Goal: Task Accomplishment & Management: Manage account settings

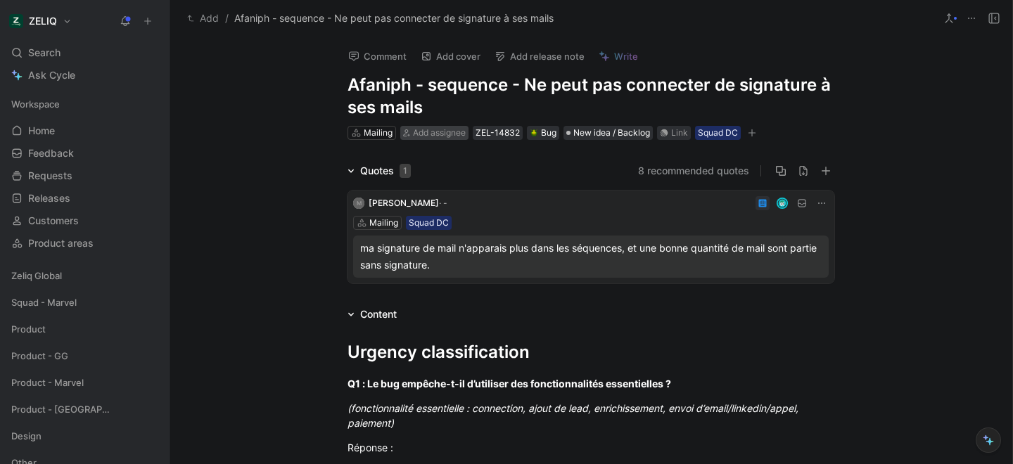
click at [421, 132] on span "Add assignee" at bounding box center [439, 132] width 53 height 11
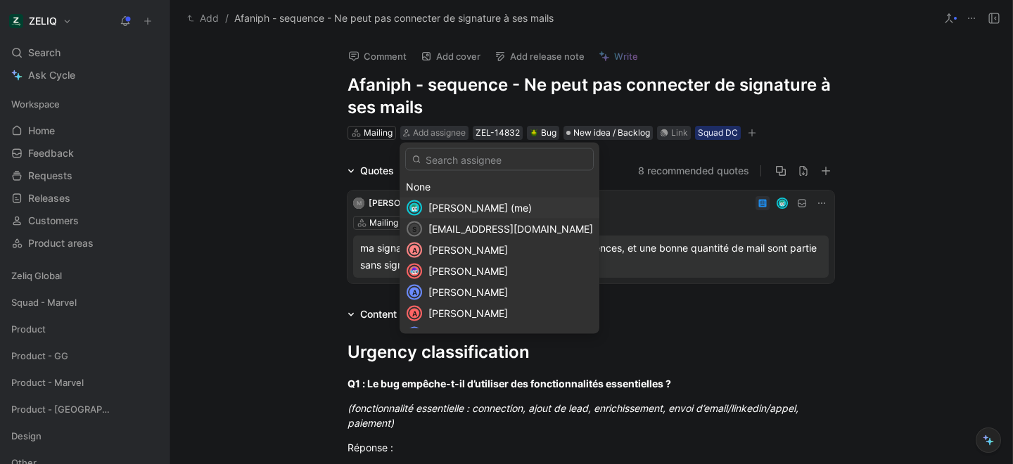
click at [432, 202] on span "[PERSON_NAME] (me)" at bounding box center [479, 208] width 103 height 12
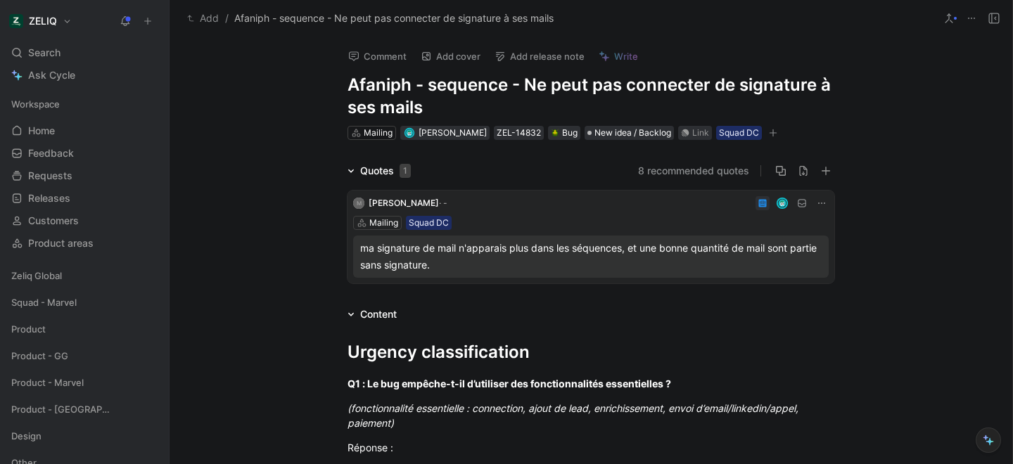
click at [767, 130] on button "button" at bounding box center [773, 133] width 14 height 14
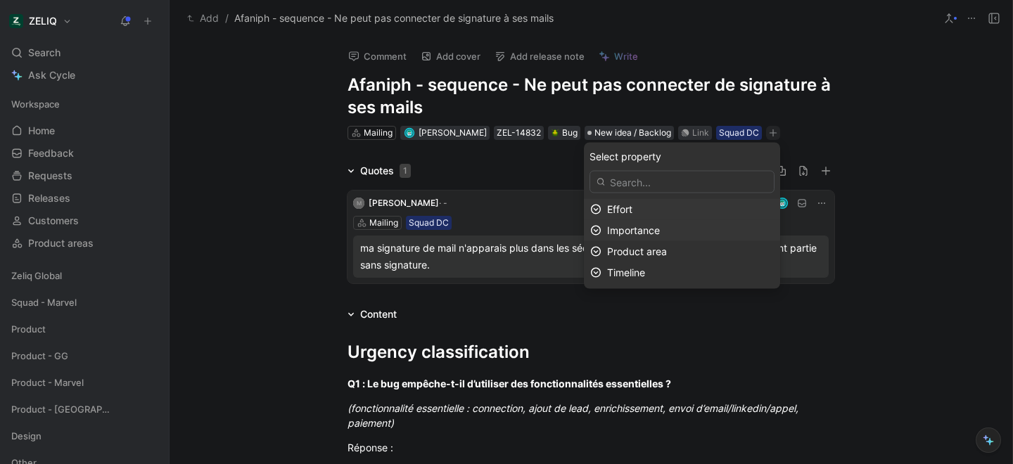
click at [633, 229] on span "Importance" at bounding box center [633, 230] width 53 height 12
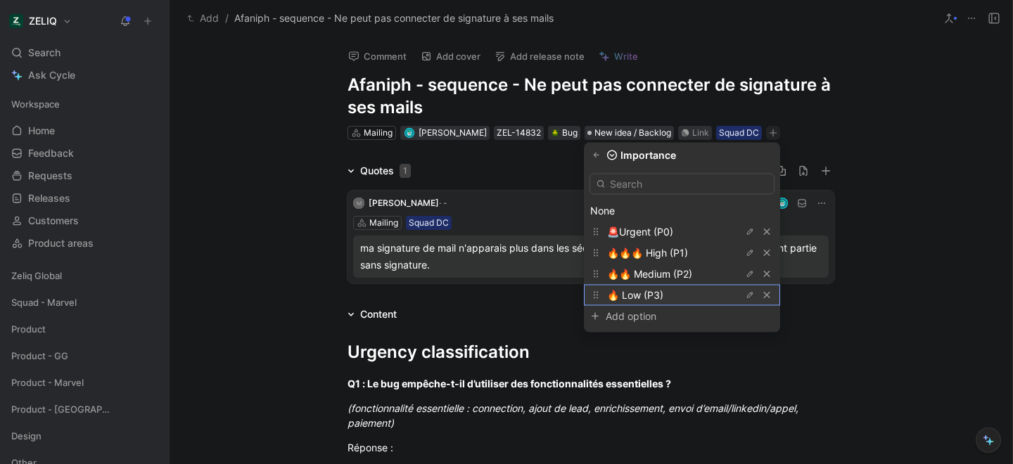
click at [630, 297] on span "🔥 Low (P3)" at bounding box center [635, 295] width 56 height 12
